Goal: Task Accomplishment & Management: Manage account settings

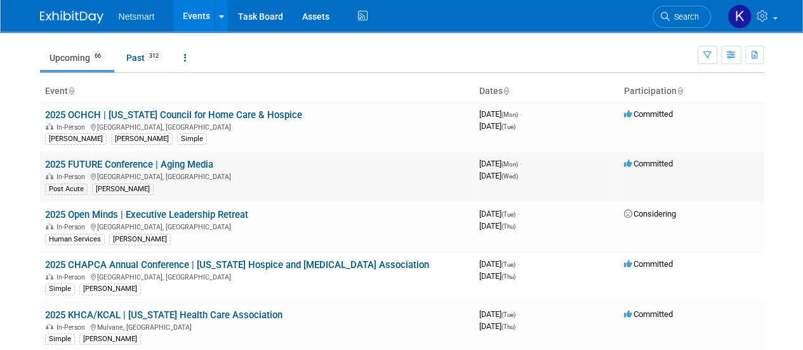
scroll to position [63, 0]
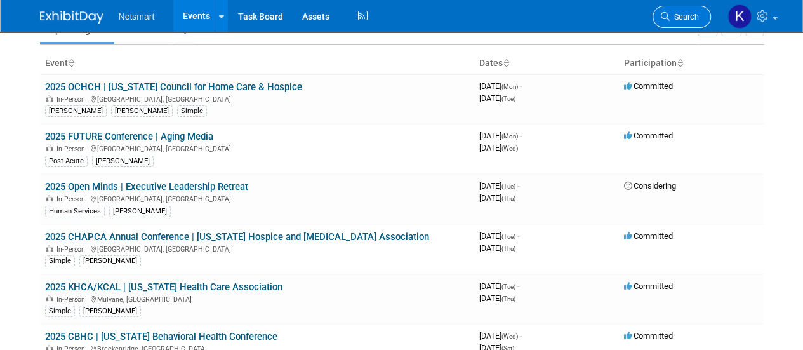
click at [691, 23] on link "Search" at bounding box center [682, 17] width 58 height 22
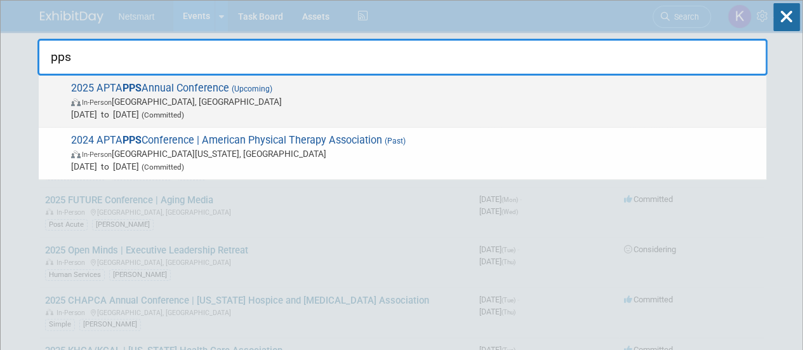
type input "pps"
click at [267, 101] on span "In-Person [GEOGRAPHIC_DATA], [GEOGRAPHIC_DATA]" at bounding box center [415, 101] width 689 height 13
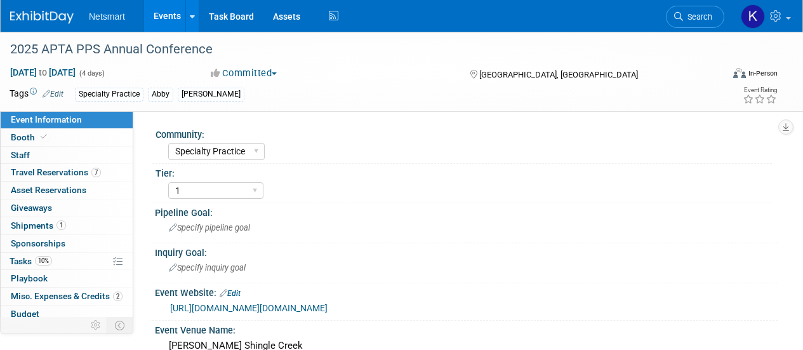
select select "Specialty Practice"
select select "1"
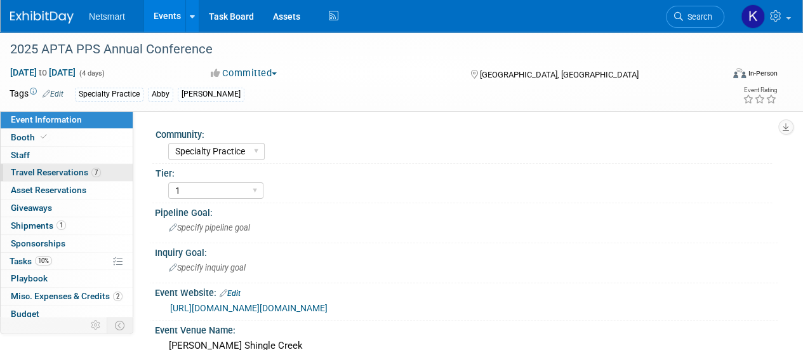
click at [65, 171] on span "Travel Reservations 7" at bounding box center [56, 172] width 90 height 10
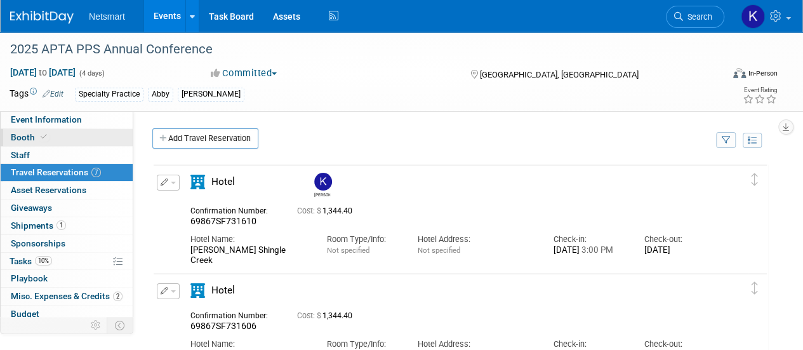
click at [64, 138] on link "Booth" at bounding box center [67, 137] width 132 height 17
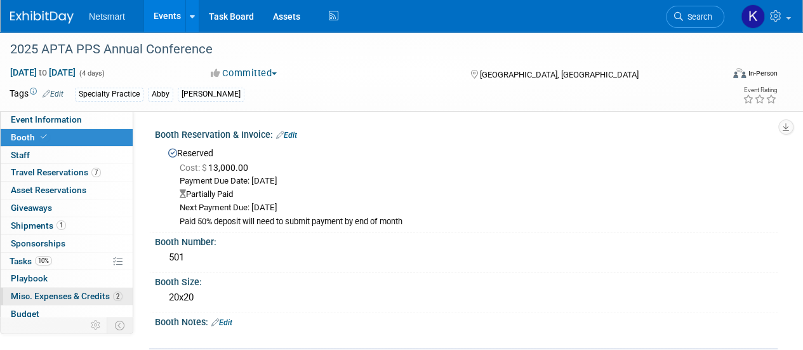
click at [71, 300] on link "2 Misc. Expenses & Credits 2" at bounding box center [67, 296] width 132 height 17
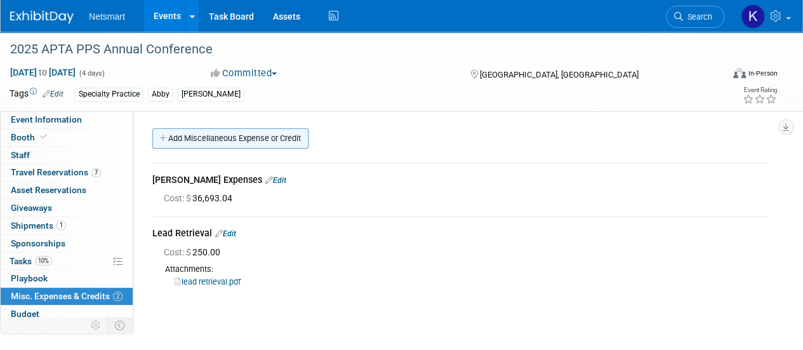
click at [260, 135] on link "Add Miscellaneous Expense or Credit" at bounding box center [230, 138] width 156 height 20
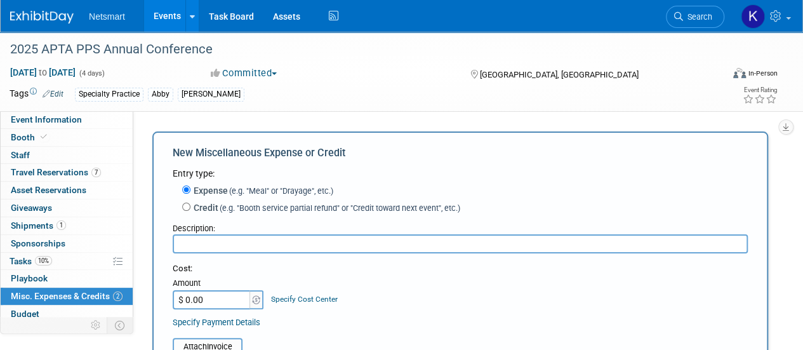
type input "$"
type input "L"
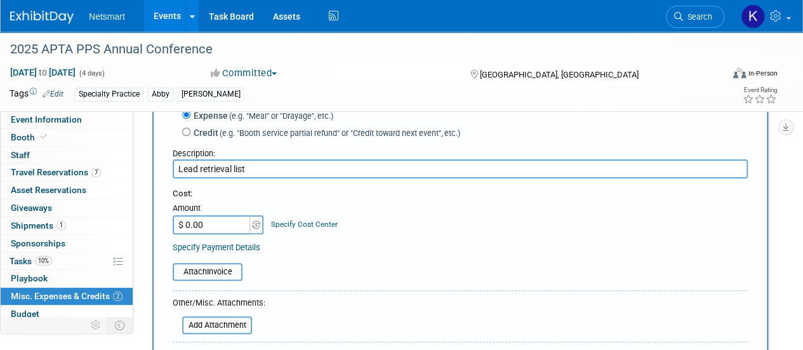
scroll to position [63, 0]
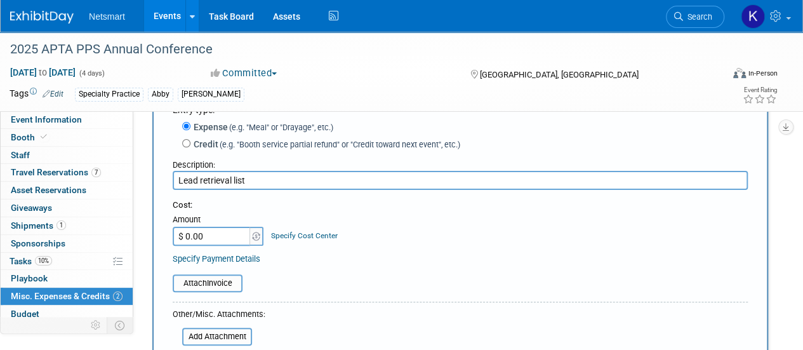
type input "Lead retrieval list"
click at [203, 239] on input "$ 0.00" at bounding box center [212, 236] width 79 height 19
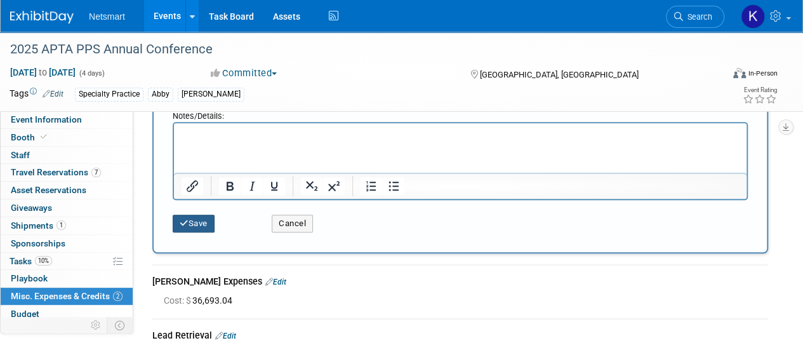
type input "$ 400.00"
click at [199, 225] on button "Save" at bounding box center [194, 224] width 42 height 18
